Goal: Task Accomplishment & Management: Use online tool/utility

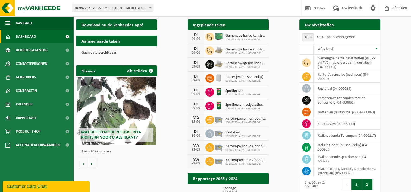
click at [372, 179] on button "2" at bounding box center [367, 184] width 11 height 11
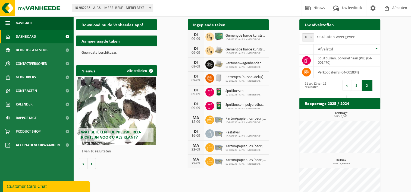
click at [370, 34] on span "Ophaling aanvragen" at bounding box center [355, 36] width 29 height 4
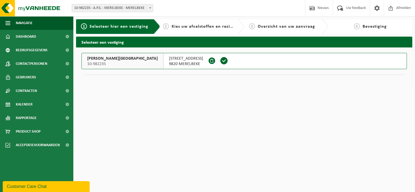
click at [169, 61] on span "9820 MERELBEKE" at bounding box center [186, 63] width 34 height 5
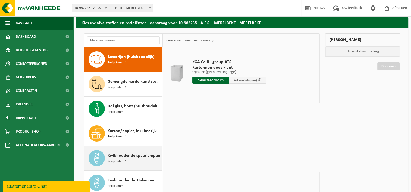
scroll to position [18, 0]
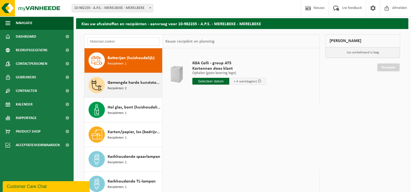
click at [130, 91] on div "Gemengde harde kunststoffen (PE, PP en PVC), recycleerbaar (industrieel) Recipi…" at bounding box center [134, 85] width 53 height 16
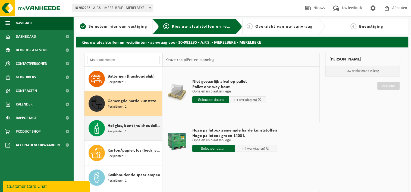
scroll to position [0, 0]
click at [134, 128] on span "Hol glas, bont (huishoudelijk)" at bounding box center [134, 126] width 53 height 7
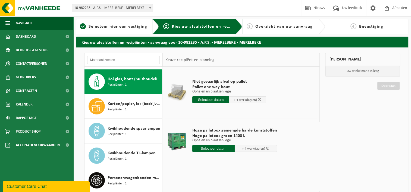
scroll to position [49, 0]
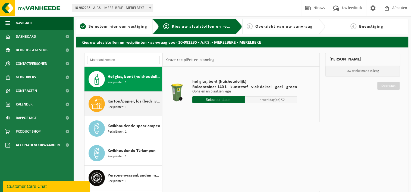
click at [133, 110] on div "Karton/papier, los (bedrijven) Recipiënten: 1" at bounding box center [134, 104] width 53 height 16
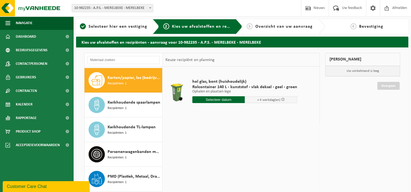
scroll to position [74, 0]
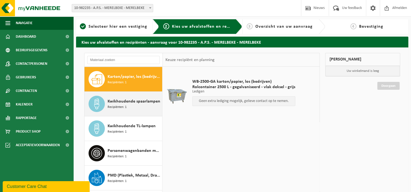
click at [135, 105] on div "Kwikhoudende spaarlampen Recipiënten: 1" at bounding box center [134, 104] width 53 height 16
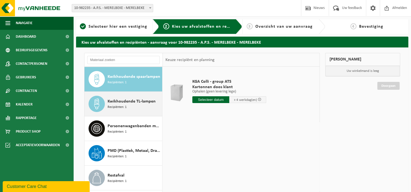
click at [129, 105] on div "Kwikhoudende TL-lampen Recipiënten: 1" at bounding box center [134, 104] width 53 height 16
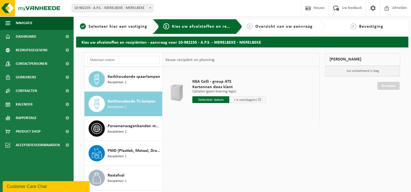
scroll to position [108, 0]
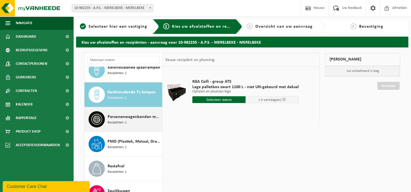
click at [138, 116] on span "Personenwagenbanden met en zonder velg" at bounding box center [134, 117] width 53 height 7
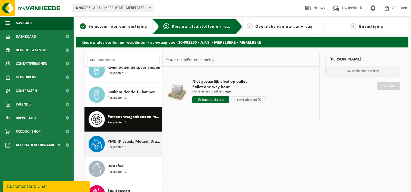
click at [135, 147] on div "PMD (Plastiek, Metaal, Drankkartons) (bedrijven) Recipiënten: 1" at bounding box center [134, 144] width 53 height 16
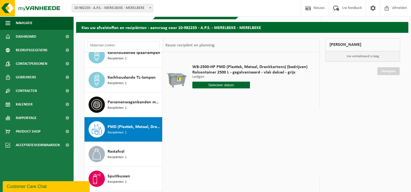
scroll to position [27, 0]
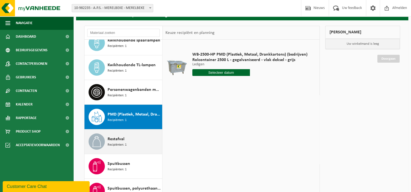
click at [130, 141] on div "Restafval Recipiënten: 1" at bounding box center [134, 142] width 53 height 16
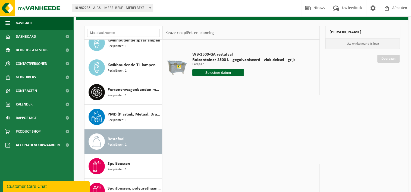
scroll to position [54, 0]
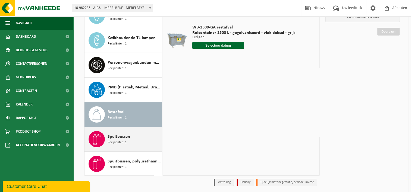
click at [130, 137] on div "Spuitbussen Recipiënten: 1" at bounding box center [134, 139] width 53 height 16
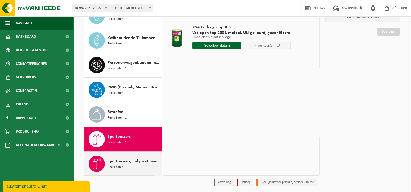
click at [136, 159] on span "Spuitbussen, polyurethaan (PU)" at bounding box center [134, 161] width 53 height 7
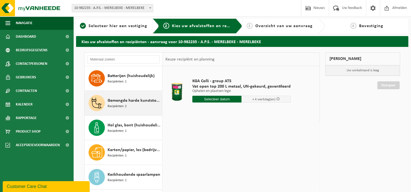
scroll to position [0, 0]
